Goal: Book appointment/travel/reservation: Book appointment/travel/reservation

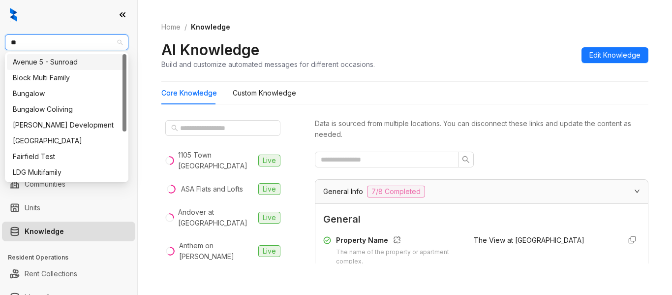
scroll to position [128, 0]
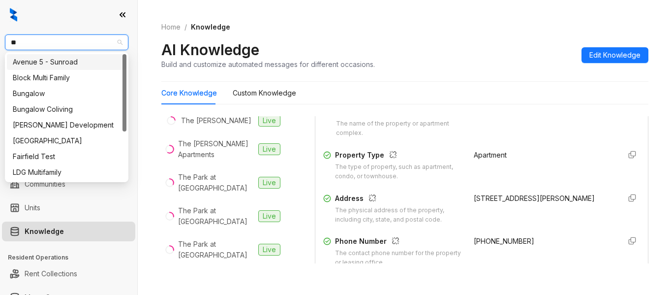
type input "***"
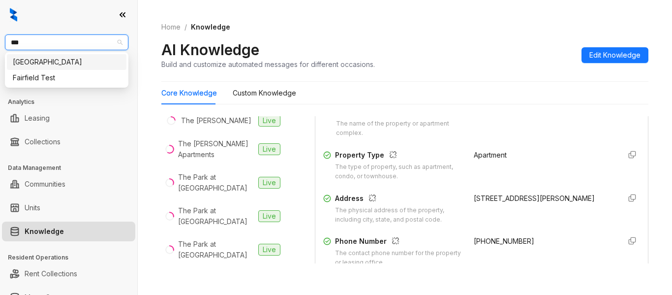
click at [86, 60] on div "[GEOGRAPHIC_DATA]" at bounding box center [67, 62] width 108 height 11
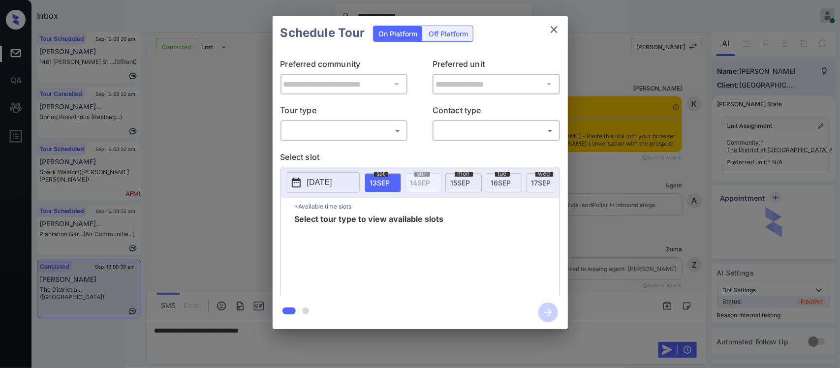
click at [379, 136] on body "**********" at bounding box center [420, 184] width 840 height 368
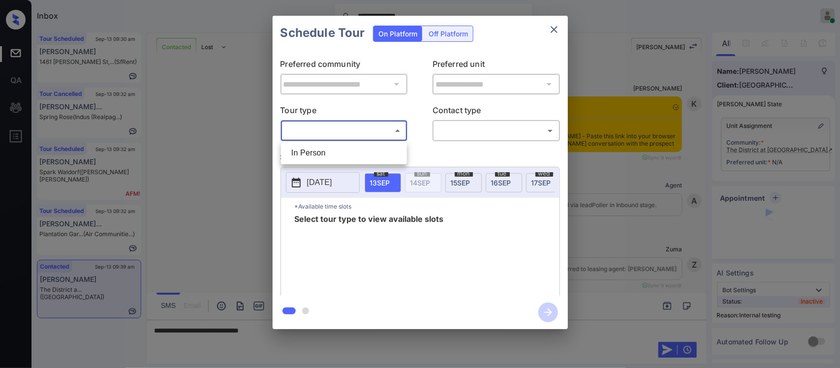
scroll to position [172, 0]
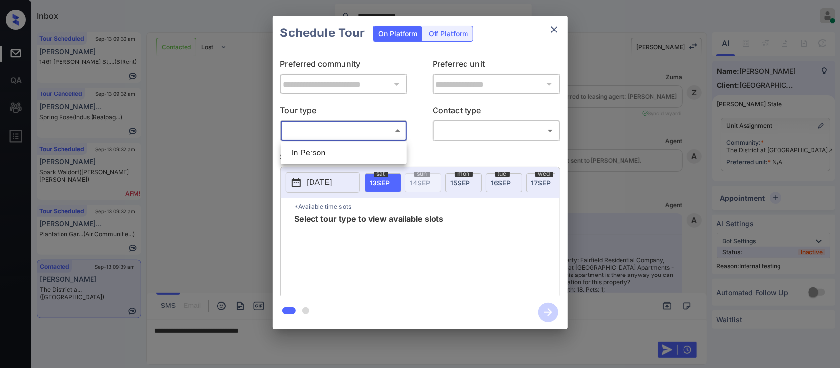
click at [546, 42] on div at bounding box center [420, 184] width 840 height 368
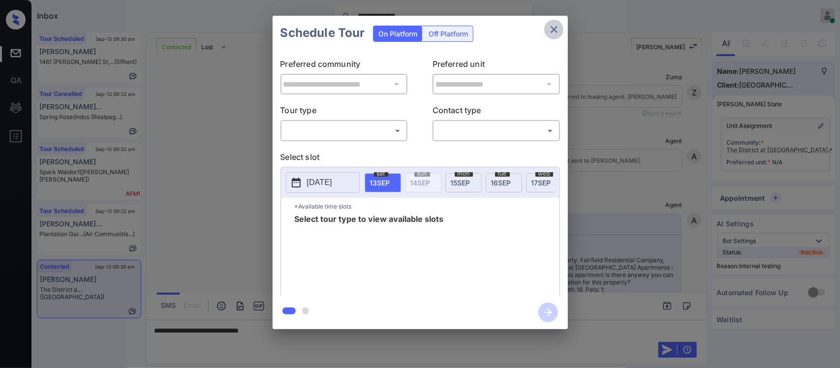
click at [554, 29] on icon "close" at bounding box center [553, 29] width 7 height 7
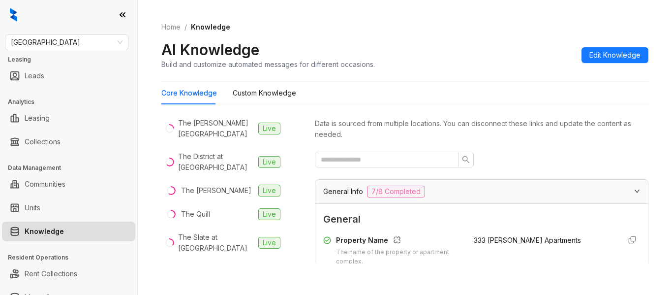
scroll to position [807, 0]
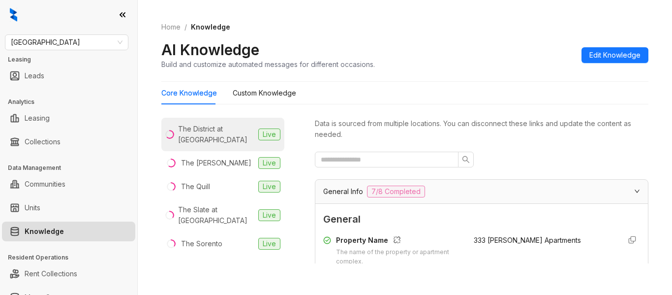
click at [226, 145] on div "The District at [GEOGRAPHIC_DATA]" at bounding box center [216, 134] width 76 height 22
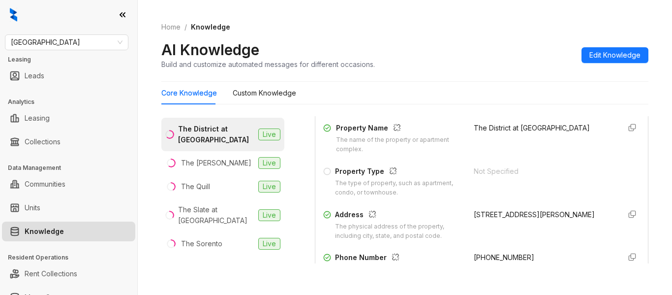
scroll to position [128, 0]
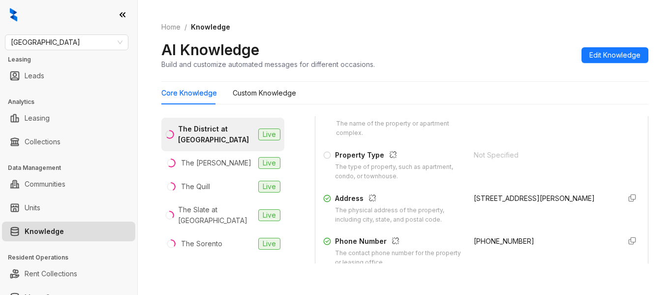
click at [491, 240] on span "[PHONE_NUMBER]" at bounding box center [504, 241] width 60 height 8
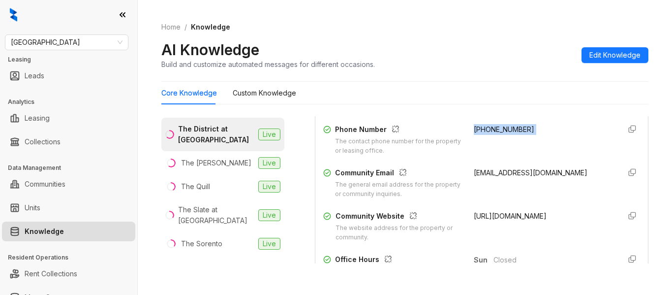
scroll to position [257, 0]
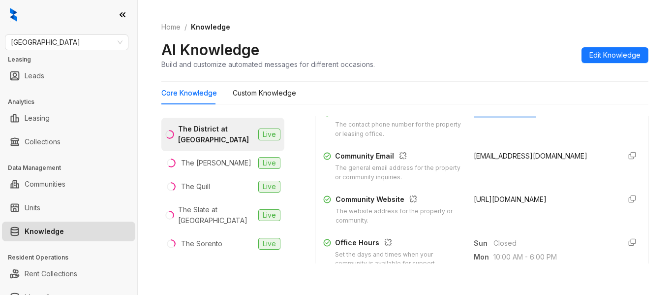
drag, startPoint x: 463, startPoint y: 198, endPoint x: 555, endPoint y: 224, distance: 95.6
click at [555, 224] on div "https://www.thedistrictatscottsdaleapartments.com/the-district-at-scottsdale-sc…" at bounding box center [543, 209] width 139 height 31
copy span "https://www.thedistrictatscottsdaleapartments.com/the-district-at-scottsdale-sc…"
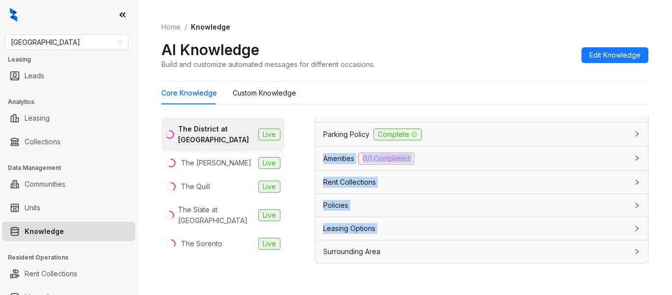
drag, startPoint x: 500, startPoint y: 132, endPoint x: 671, endPoint y: 255, distance: 210.9
click at [671, 255] on div "Fairfield Leasing Leads Analytics Leasing Collections Data Management Communiti…" at bounding box center [336, 147] width 672 height 295
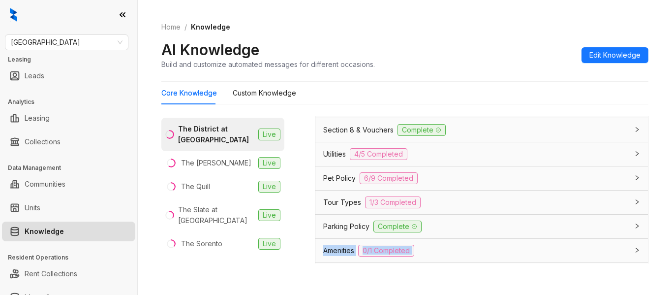
scroll to position [739, 0]
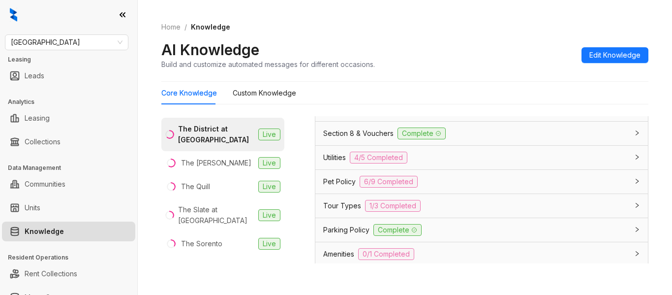
click at [536, 177] on div "Pet Policy 6/9 Completed" at bounding box center [475, 182] width 305 height 12
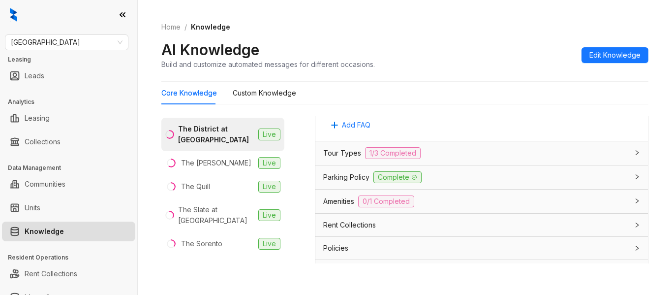
scroll to position [1499, 0]
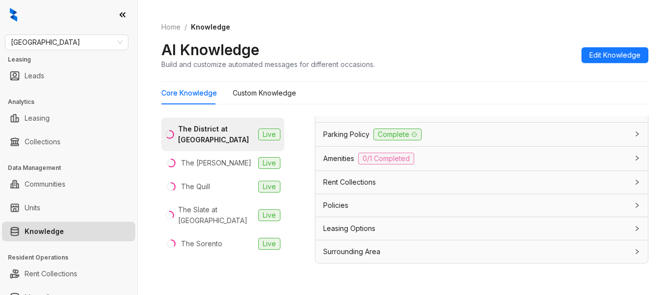
click at [585, 237] on div "Leasing Options" at bounding box center [481, 228] width 332 height 23
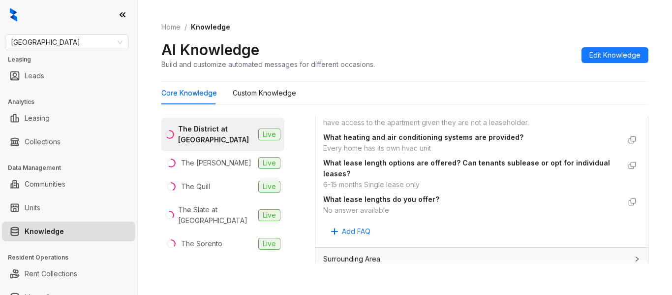
scroll to position [1728, 0]
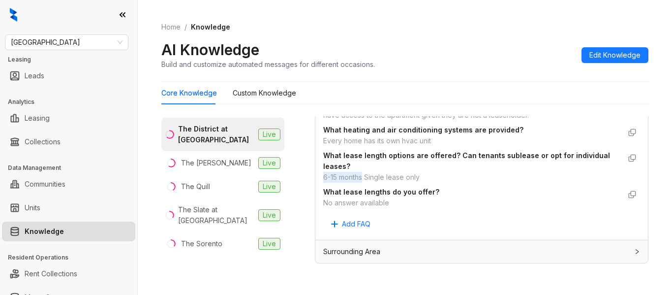
drag, startPoint x: 321, startPoint y: 184, endPoint x: 363, endPoint y: 183, distance: 42.8
click at [363, 183] on div "Custom Knowledge Additional details related to Leasing Options that isn't inclu…" at bounding box center [481, 123] width 332 height 234
copy div "6-15 months"
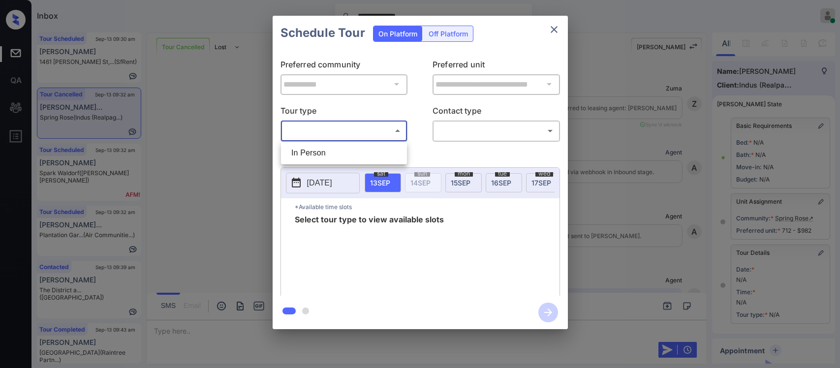
click at [362, 137] on body "**********" at bounding box center [420, 184] width 840 height 368
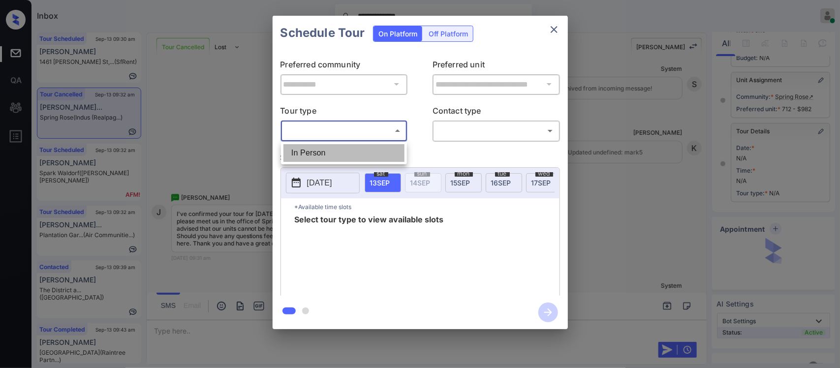
click at [359, 154] on li "In Person" at bounding box center [343, 153] width 121 height 18
type input "********"
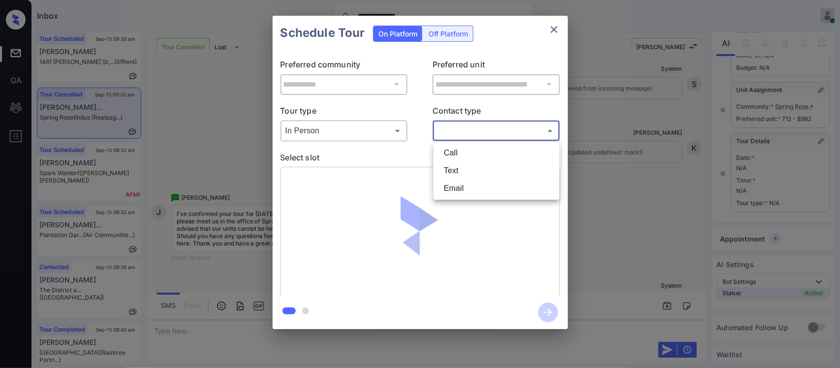
click at [466, 125] on body "**********" at bounding box center [420, 184] width 840 height 368
click at [461, 168] on li "Text" at bounding box center [496, 171] width 121 height 18
type input "****"
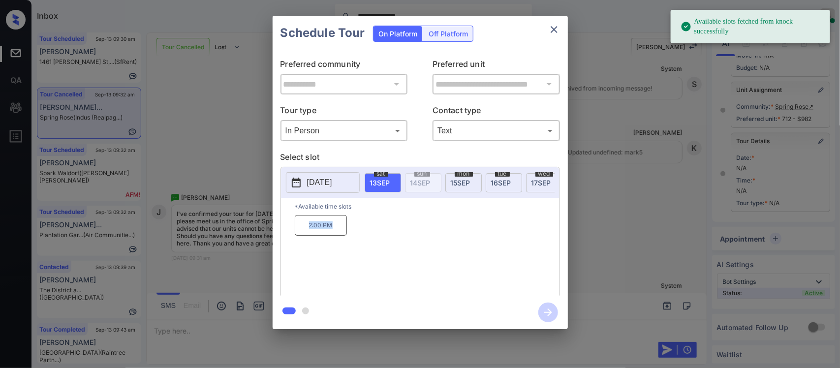
drag, startPoint x: 304, startPoint y: 231, endPoint x: 333, endPoint y: 231, distance: 29.0
click at [333, 231] on p "2:00 PM" at bounding box center [321, 225] width 52 height 21
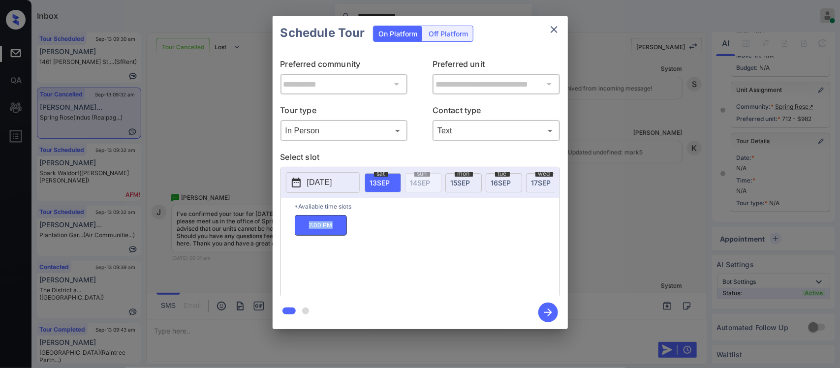
copy p "2:00 PM"
click at [655, 272] on div "**********" at bounding box center [420, 172] width 840 height 345
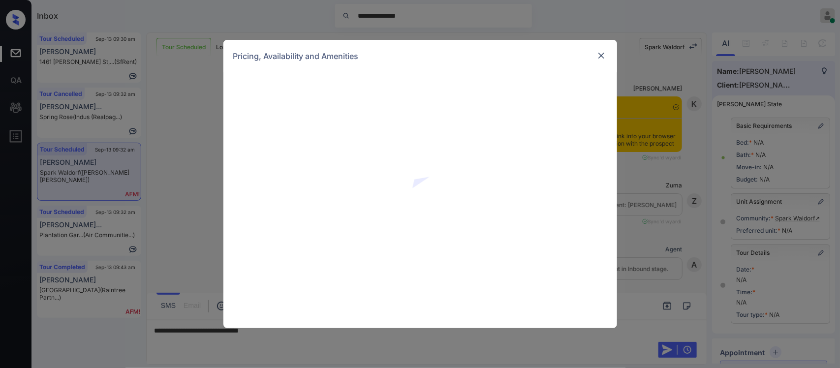
scroll to position [473, 0]
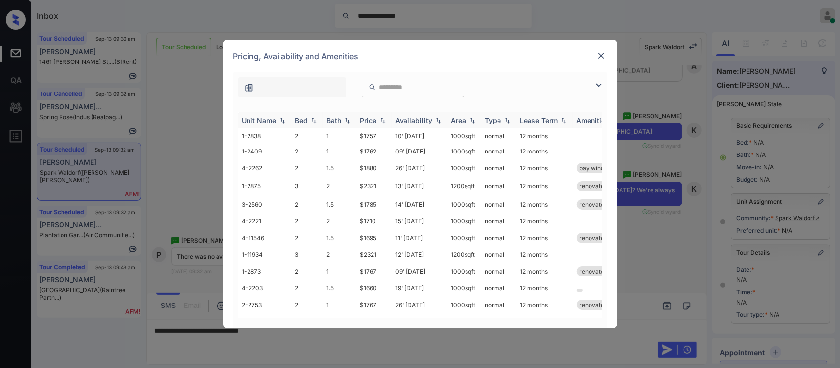
drag, startPoint x: 389, startPoint y: 127, endPoint x: 375, endPoint y: 118, distance: 16.4
click at [375, 118] on div "Price" at bounding box center [368, 120] width 17 height 8
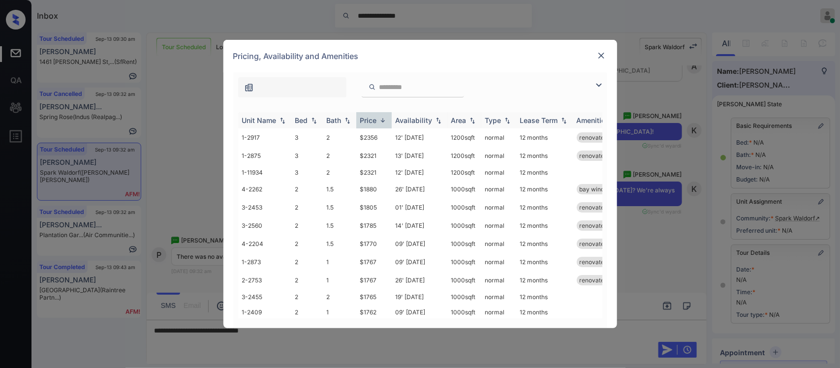
click at [375, 118] on div "Price" at bounding box center [368, 120] width 17 height 8
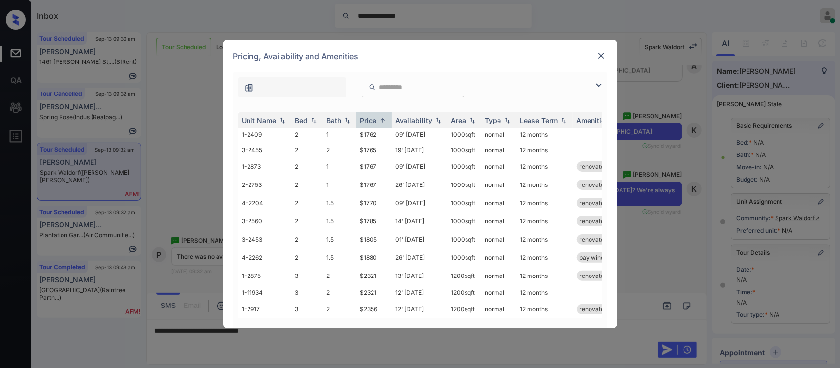
click at [601, 55] on img at bounding box center [601, 56] width 10 height 10
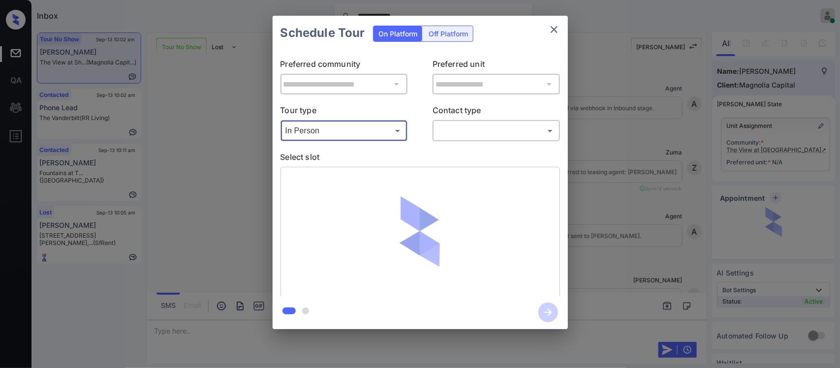
scroll to position [1483, 0]
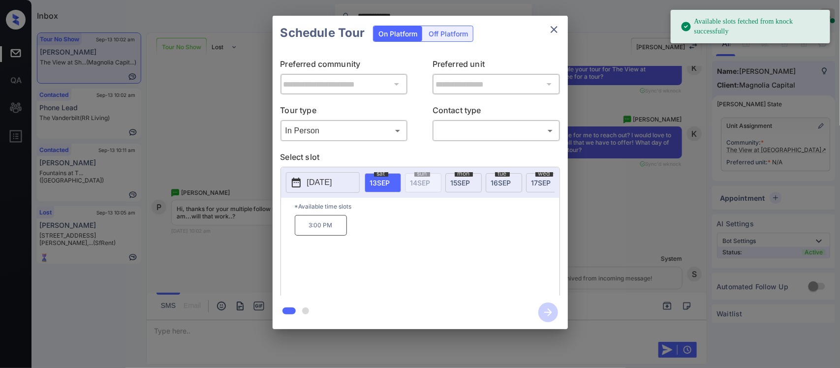
click at [456, 184] on span "15 SEP" at bounding box center [461, 183] width 20 height 8
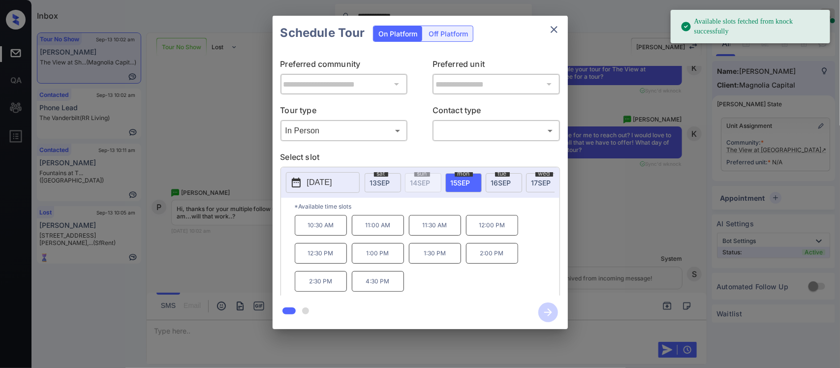
click at [550, 39] on div "Schedule Tour On Platform Off Platform" at bounding box center [419, 33] width 295 height 34
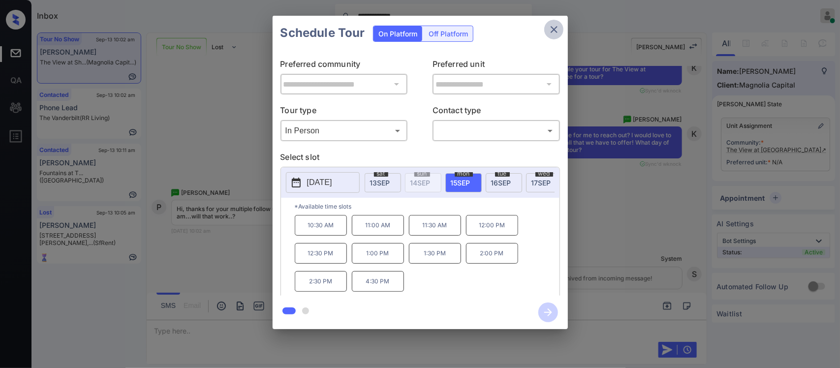
click at [551, 38] on button "close" at bounding box center [554, 30] width 20 height 20
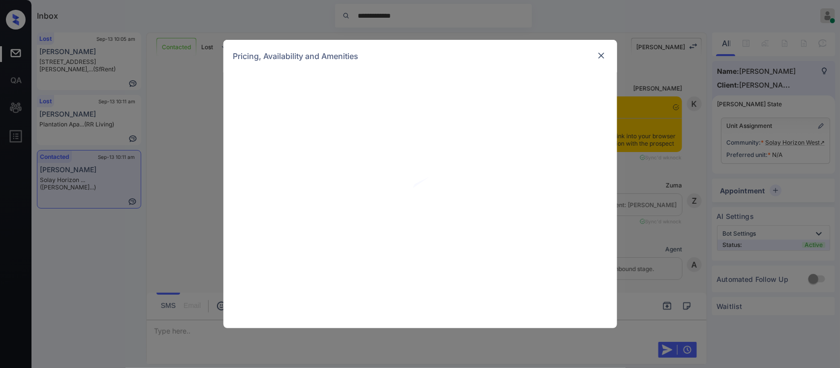
scroll to position [697, 0]
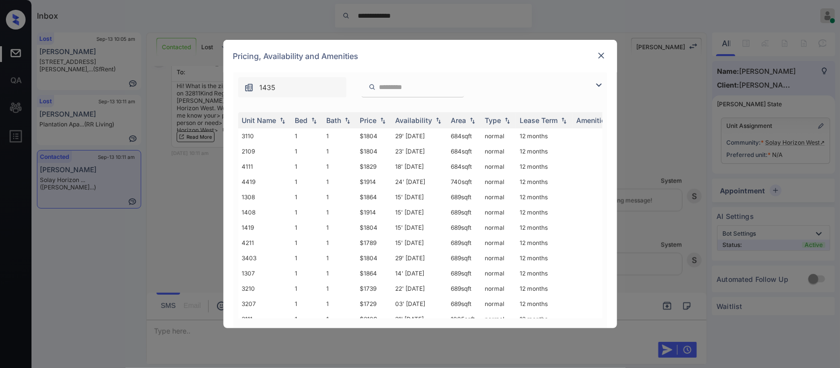
click at [409, 90] on input "search" at bounding box center [418, 87] width 81 height 8
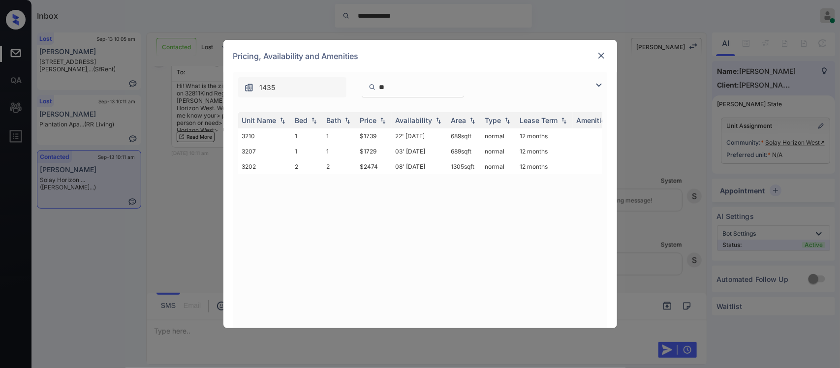
type input "*"
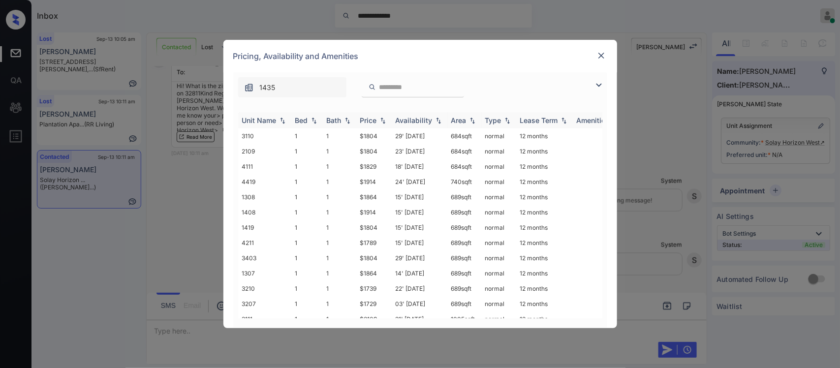
click at [362, 123] on div "Price" at bounding box center [368, 120] width 17 height 8
click at [422, 90] on input "search" at bounding box center [418, 87] width 81 height 8
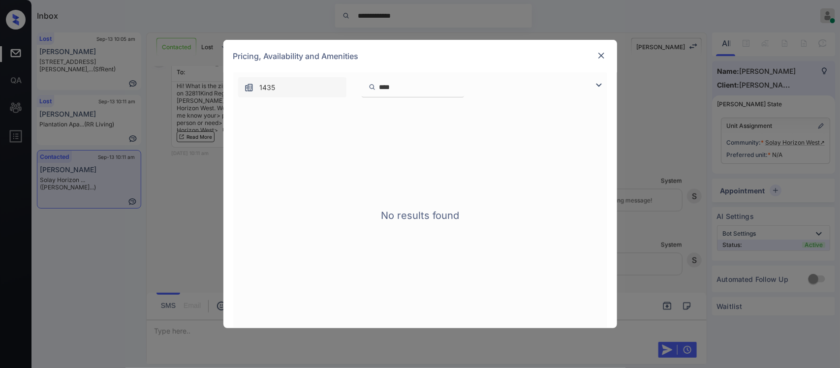
type input "****"
click at [602, 52] on img at bounding box center [601, 56] width 10 height 10
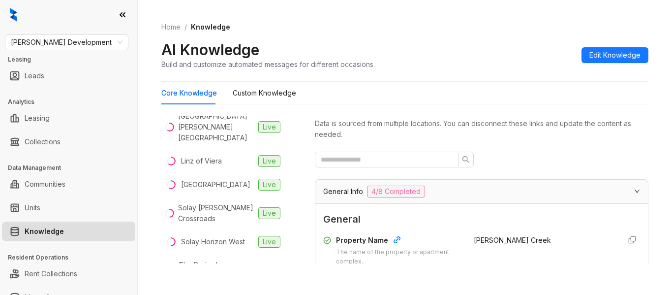
scroll to position [128, 0]
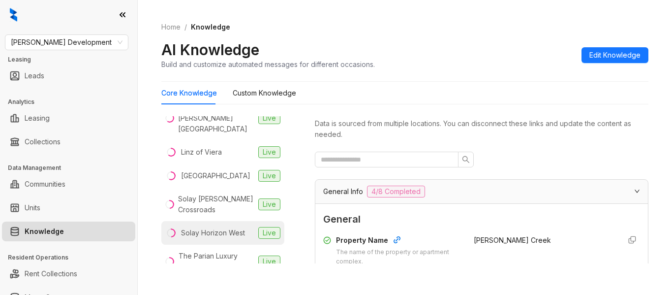
click at [216, 227] on div "Solay Horizon West" at bounding box center [213, 232] width 64 height 11
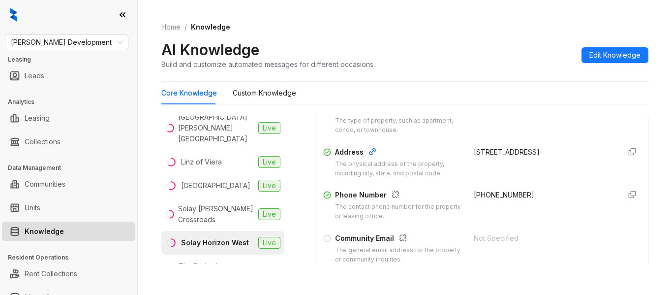
scroll to position [193, 0]
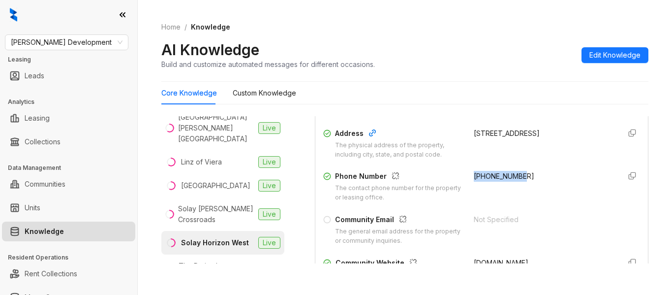
drag, startPoint x: 459, startPoint y: 175, endPoint x: 532, endPoint y: 175, distance: 72.3
click at [532, 175] on div "Phone Number The contact phone number for the property or leasing office. +1407…" at bounding box center [481, 186] width 317 height 31
copy span "+14073473129"
drag, startPoint x: 479, startPoint y: 146, endPoint x: 464, endPoint y: 135, distance: 17.6
click at [474, 135] on div "9005 Solay Road, Winter Garden, FL, 34787" at bounding box center [543, 133] width 139 height 11
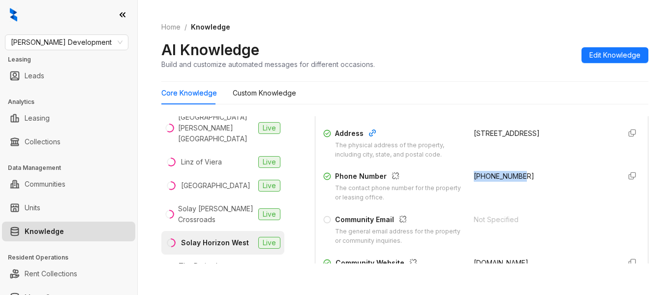
drag, startPoint x: 488, startPoint y: 149, endPoint x: 464, endPoint y: 133, distance: 28.9
click at [474, 133] on div "9005 Solay Road, Winter Garden, FL, 34787" at bounding box center [543, 133] width 139 height 11
copy div "9005 Solay Road, Winter Garden, FL, 34787"
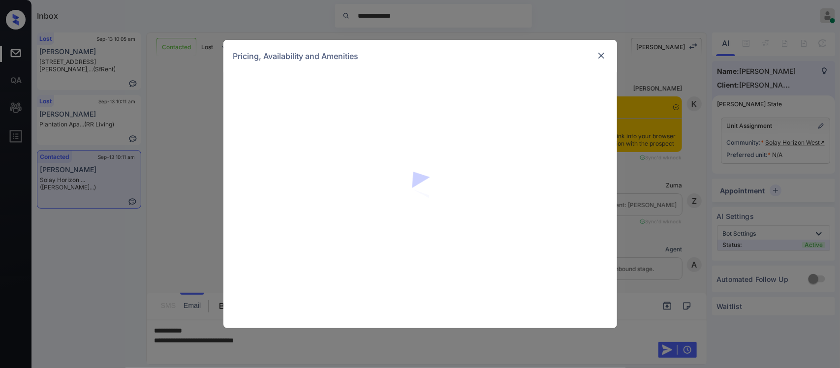
scroll to position [574, 0]
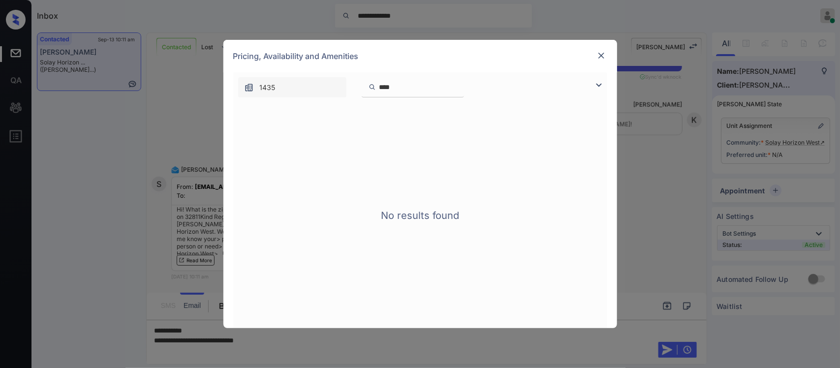
click at [402, 85] on input "****" at bounding box center [418, 87] width 81 height 8
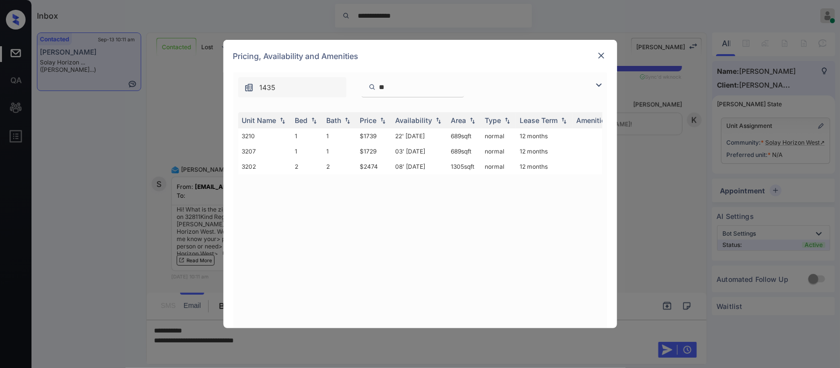
type input "*"
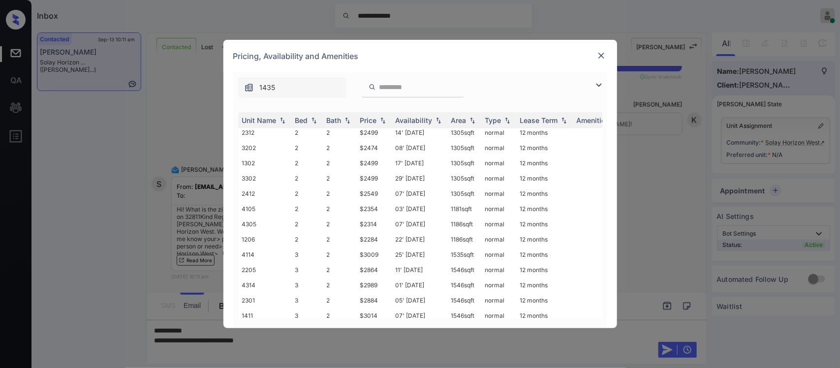
scroll to position [387, 0]
click at [606, 52] on div at bounding box center [601, 56] width 12 height 12
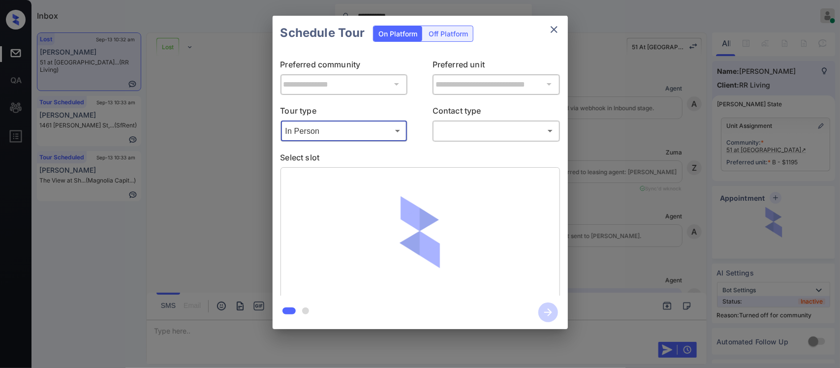
scroll to position [5629, 0]
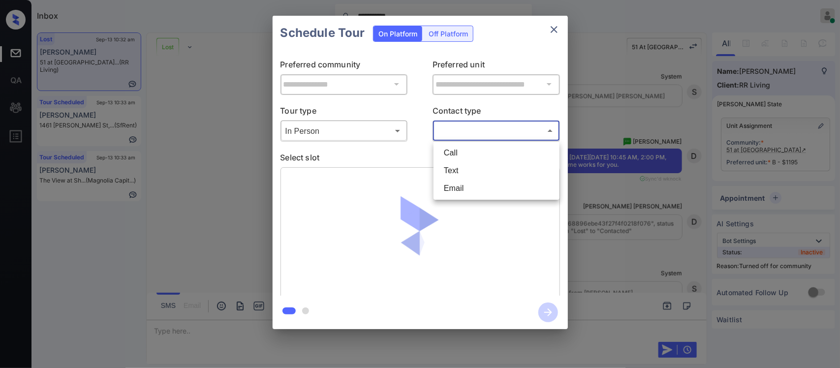
click at [476, 134] on body "**********" at bounding box center [420, 184] width 840 height 368
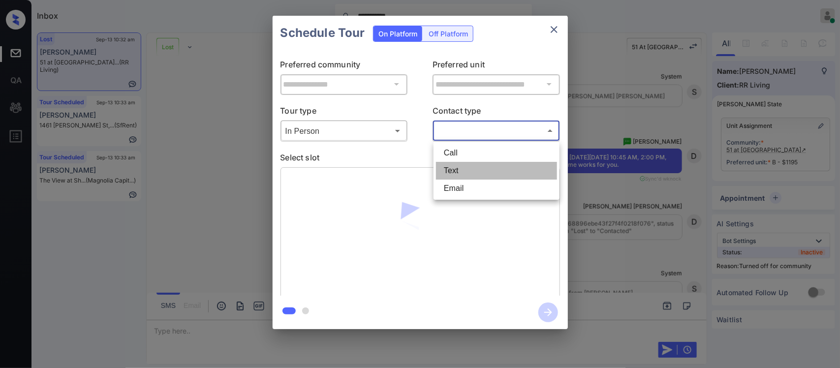
click at [455, 170] on li "Text" at bounding box center [496, 171] width 121 height 18
type input "****"
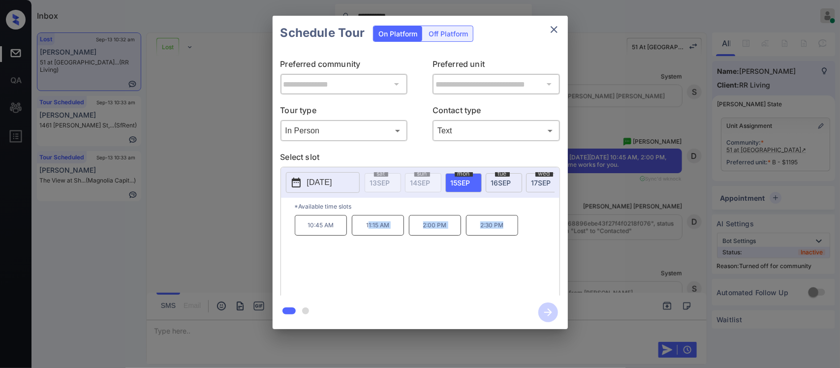
drag, startPoint x: 369, startPoint y: 233, endPoint x: 519, endPoint y: 238, distance: 149.6
click at [519, 238] on div "10:45 AM 11:15 AM 2:00 PM 2:30 PM" at bounding box center [427, 254] width 265 height 79
drag, startPoint x: 519, startPoint y: 238, endPoint x: 362, endPoint y: 237, distance: 156.9
click at [362, 237] on div "10:45 AM 11:15 AM 2:00 PM 2:30 PM" at bounding box center [427, 254] width 265 height 79
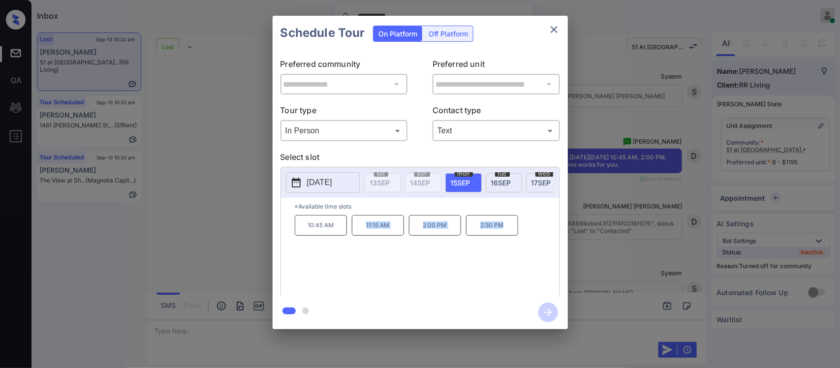
click at [648, 284] on div "**********" at bounding box center [420, 172] width 840 height 345
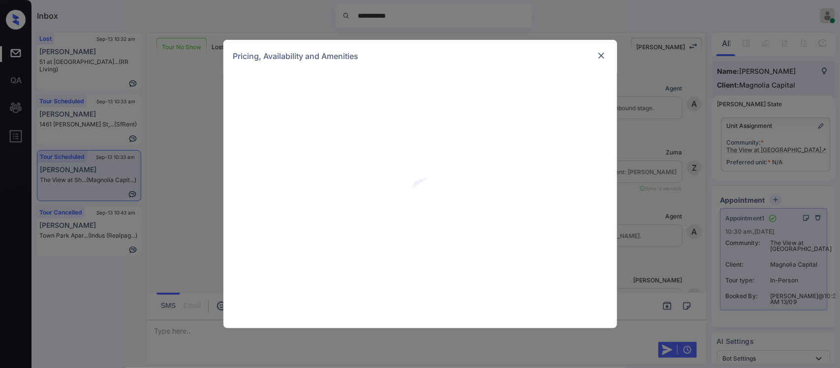
scroll to position [2985, 0]
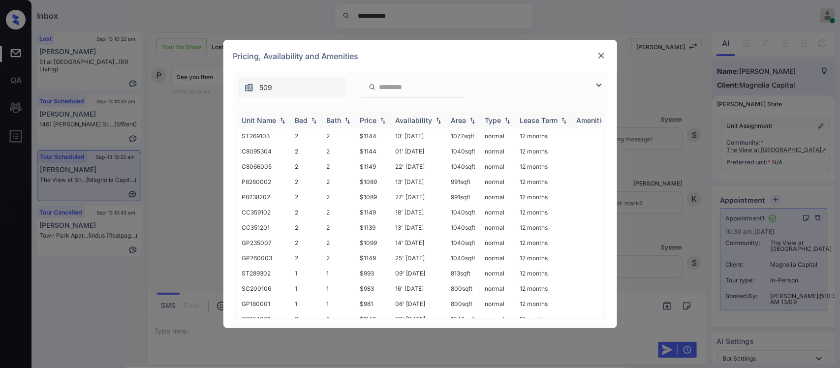
click at [380, 122] on img at bounding box center [383, 120] width 10 height 7
click at [379, 138] on td "$875" at bounding box center [373, 135] width 35 height 15
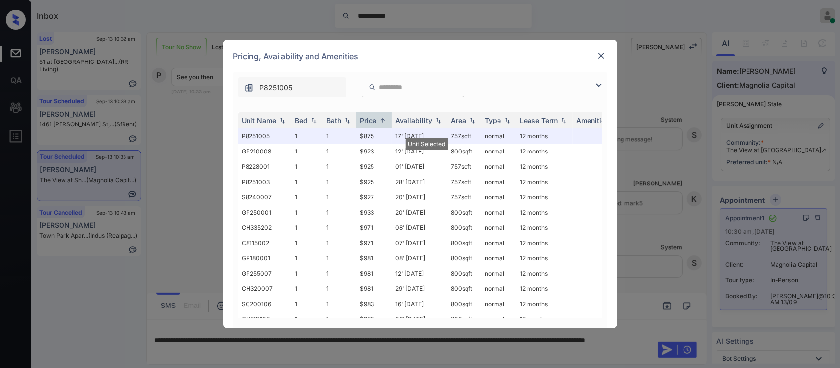
click at [603, 53] on img at bounding box center [601, 56] width 10 height 10
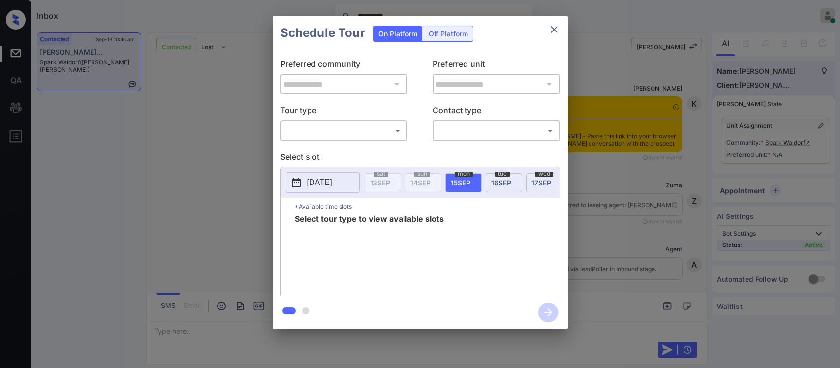
click at [367, 133] on body "**********" at bounding box center [420, 184] width 840 height 368
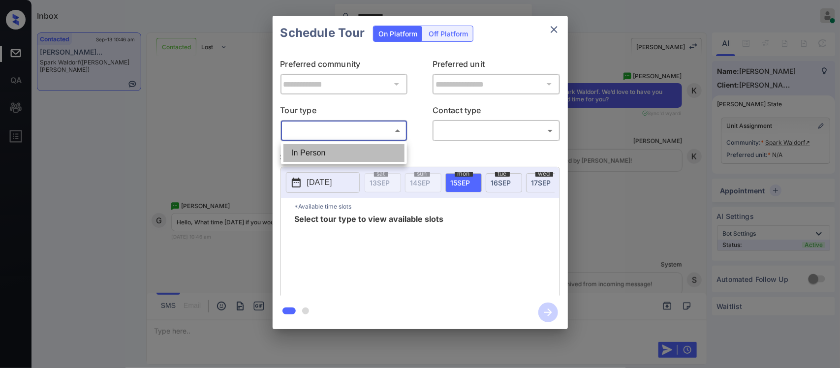
click at [363, 150] on li "In Person" at bounding box center [343, 153] width 121 height 18
type input "********"
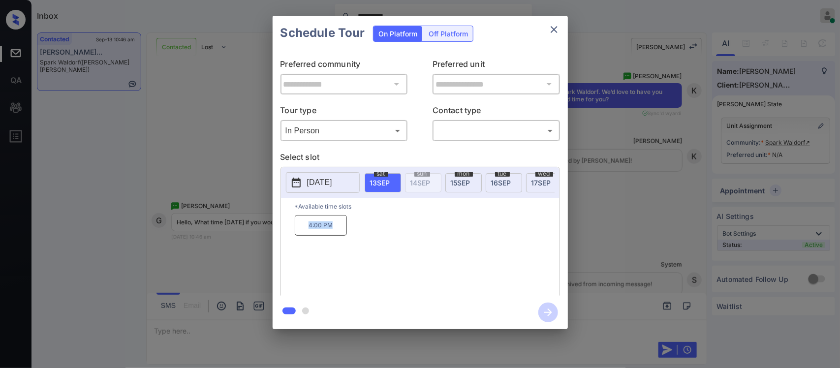
drag, startPoint x: 301, startPoint y: 232, endPoint x: 353, endPoint y: 232, distance: 51.6
click at [353, 232] on div "4:00 PM" at bounding box center [427, 254] width 265 height 79
copy p "4:00 PM"
click at [461, 190] on div "[DATE]" at bounding box center [463, 182] width 36 height 19
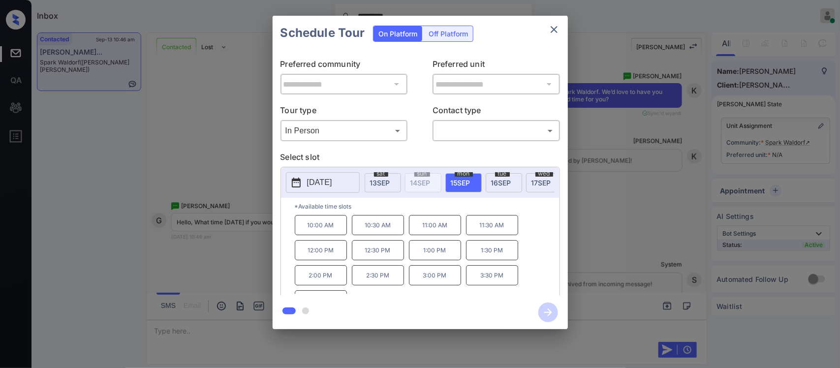
click at [605, 289] on div "**********" at bounding box center [420, 172] width 840 height 345
